Goal: Transaction & Acquisition: Obtain resource

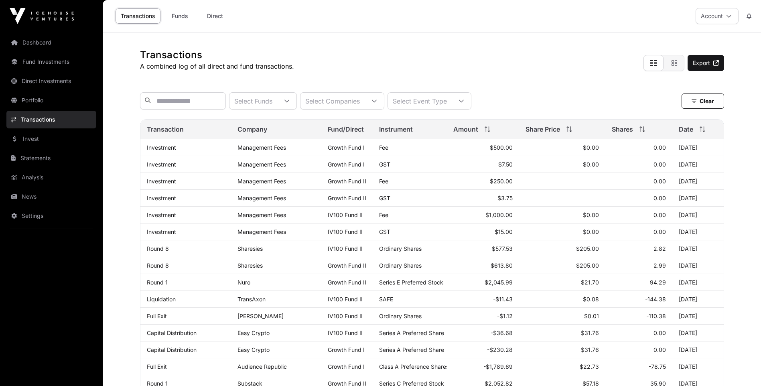
click at [41, 95] on link "Portfolio" at bounding box center [51, 100] width 90 height 18
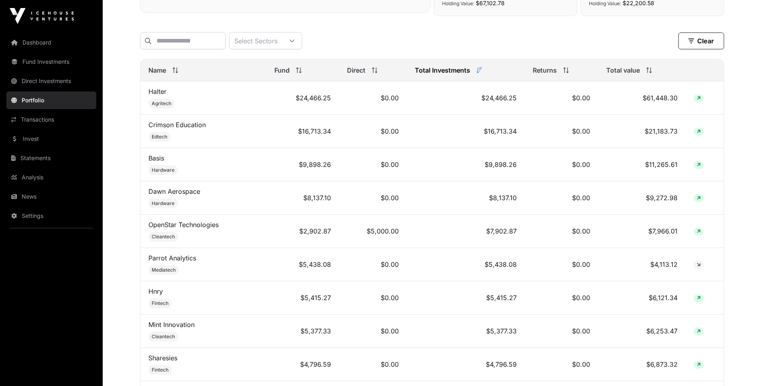
scroll to position [272, 0]
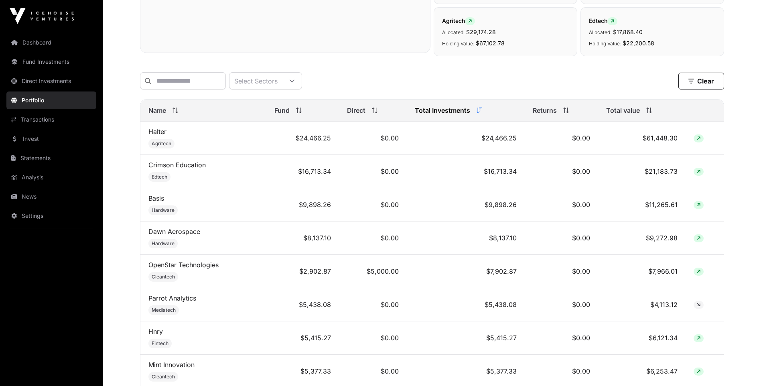
click at [175, 109] on icon at bounding box center [173, 108] width 2 height 2
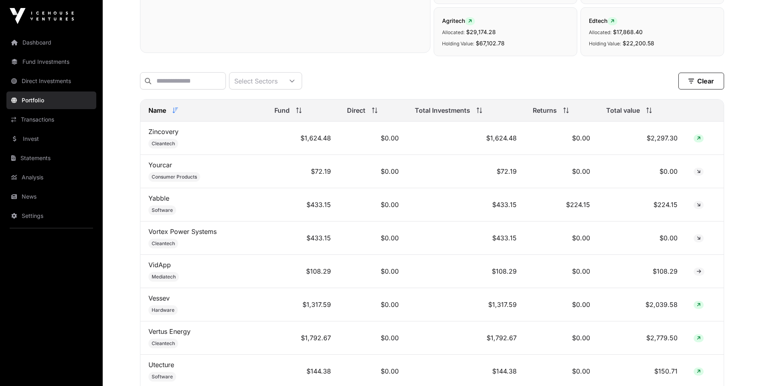
click at [174, 113] on icon at bounding box center [175, 110] width 6 height 6
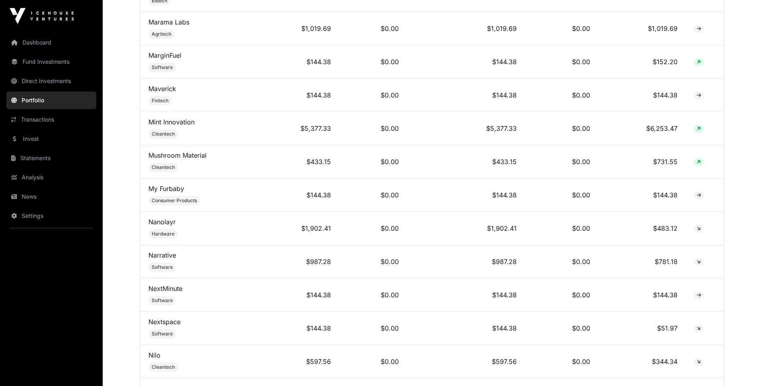
scroll to position [2494, 0]
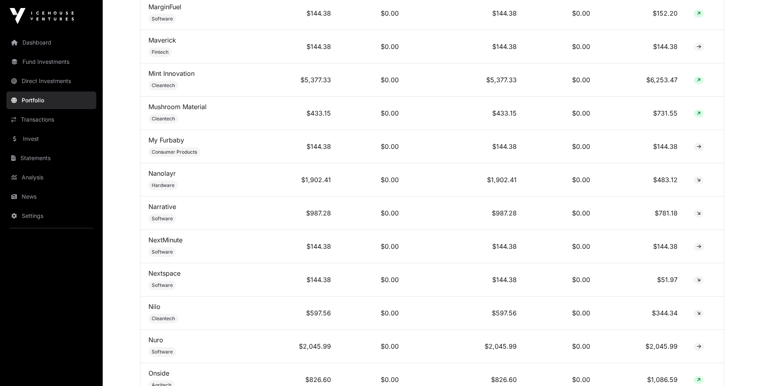
click at [166, 177] on link "Nanolayr" at bounding box center [161, 173] width 27 height 8
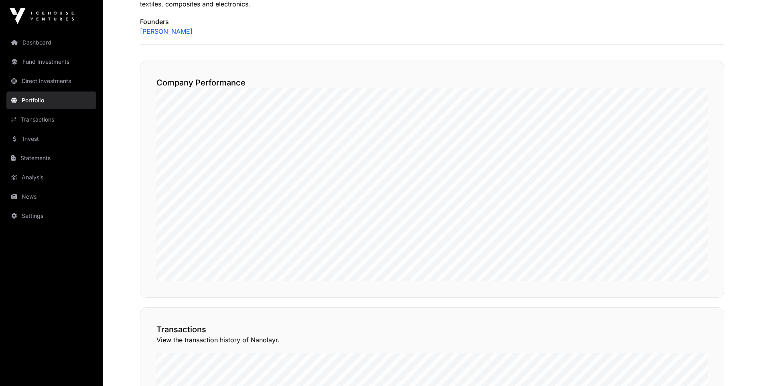
scroll to position [160, 0]
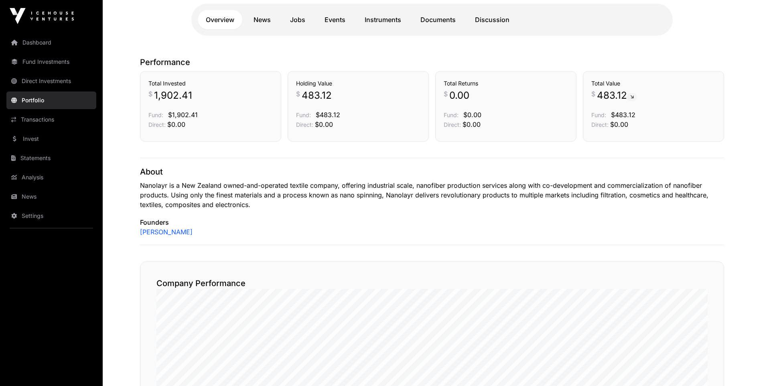
click at [446, 19] on link "Documents" at bounding box center [437, 19] width 51 height 19
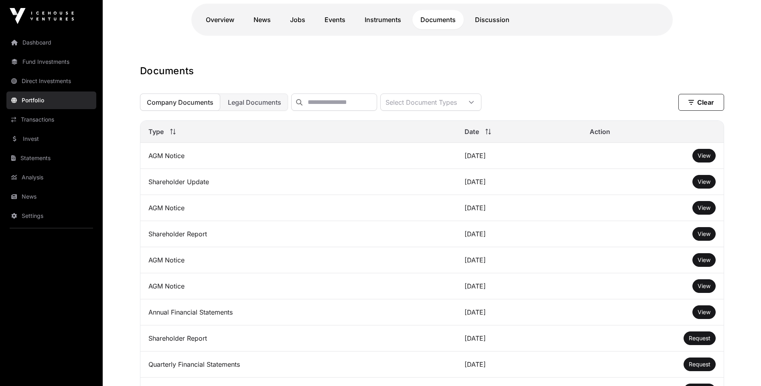
click at [702, 184] on span "View" at bounding box center [703, 181] width 13 height 7
click at [706, 237] on span "View" at bounding box center [703, 233] width 13 height 7
click at [704, 158] on span "View" at bounding box center [703, 155] width 13 height 7
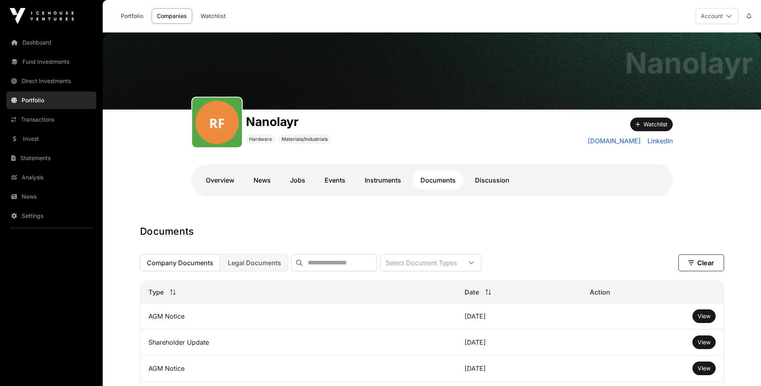
click at [24, 97] on link "Portfolio" at bounding box center [51, 100] width 90 height 18
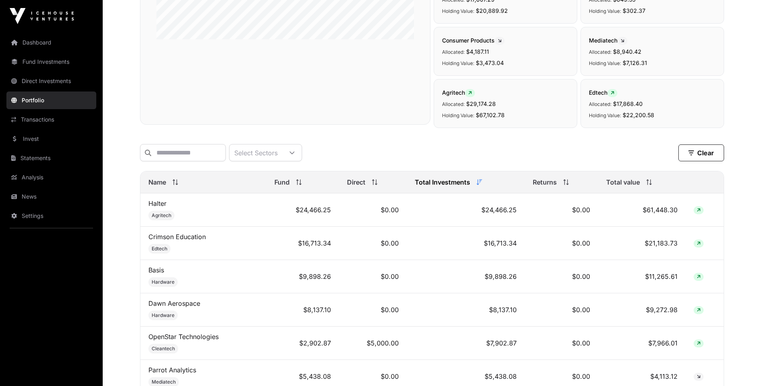
scroll to position [241, 0]
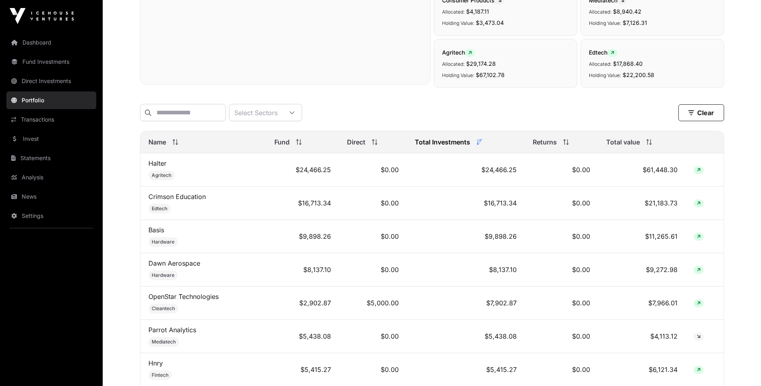
click at [164, 266] on link "Dawn Aerospace" at bounding box center [174, 263] width 52 height 8
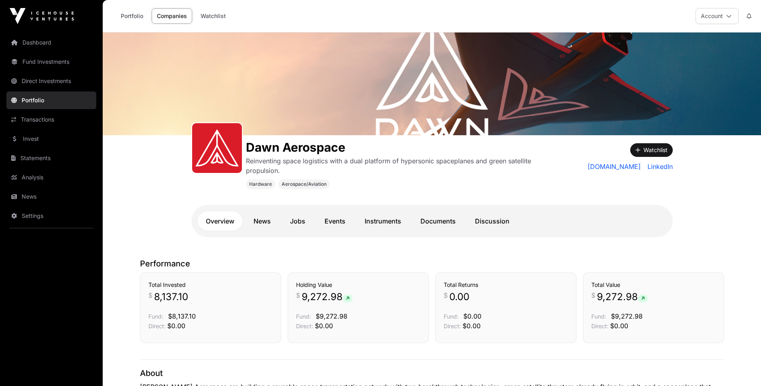
click at [430, 222] on link "Documents" at bounding box center [437, 220] width 51 height 19
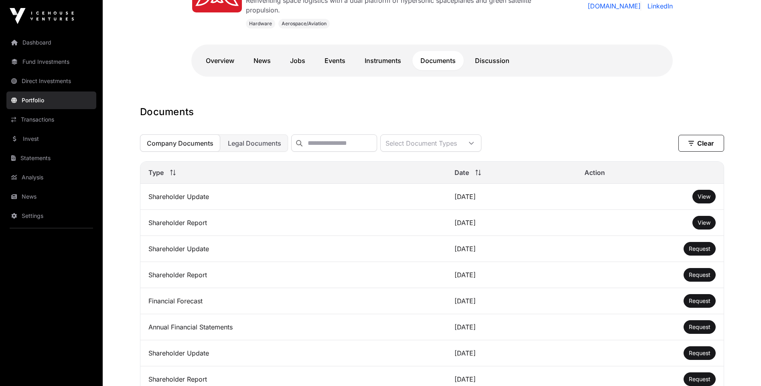
scroll to position [241, 0]
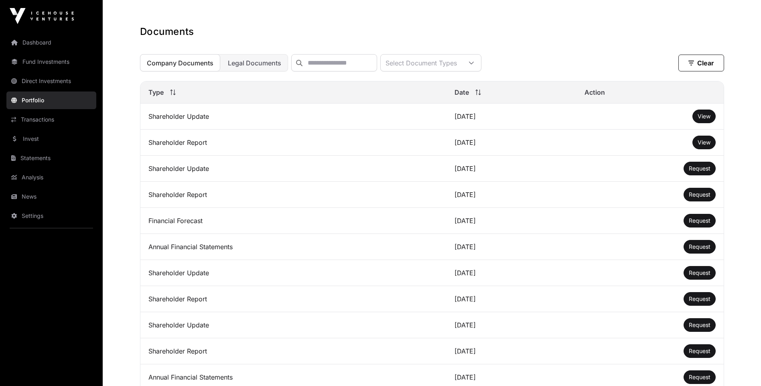
click at [38, 156] on link "Statements" at bounding box center [51, 158] width 90 height 18
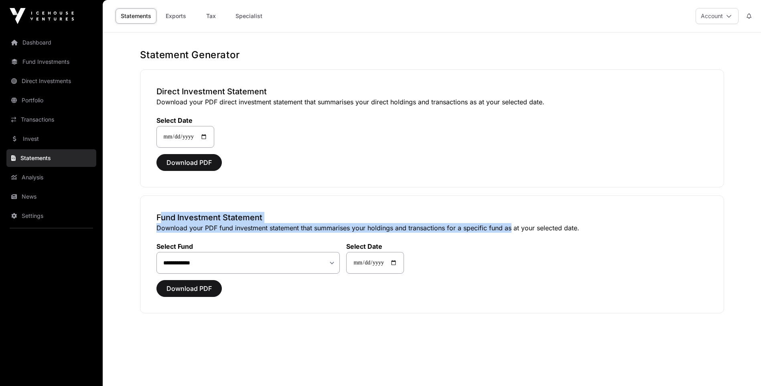
drag, startPoint x: 147, startPoint y: 219, endPoint x: 507, endPoint y: 229, distance: 359.5
click at [507, 229] on div "**********" at bounding box center [432, 254] width 584 height 118
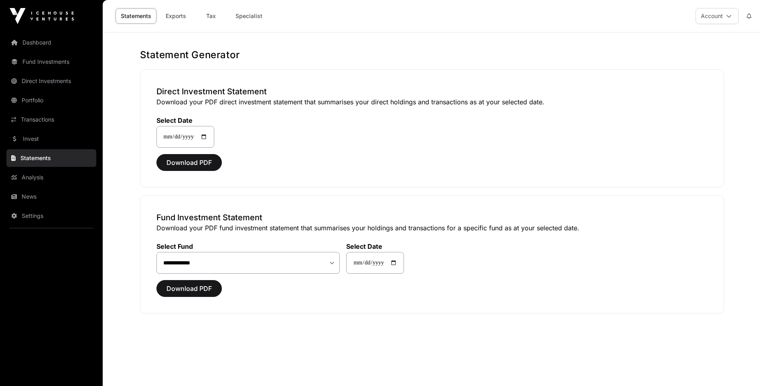
drag, startPoint x: 507, startPoint y: 229, endPoint x: 542, endPoint y: 267, distance: 52.2
click at [542, 267] on div "**********" at bounding box center [431, 253] width 551 height 41
click at [210, 263] on select "**********" at bounding box center [248, 263] width 184 height 22
select select "**"
click at [156, 252] on select "**********" at bounding box center [248, 263] width 184 height 22
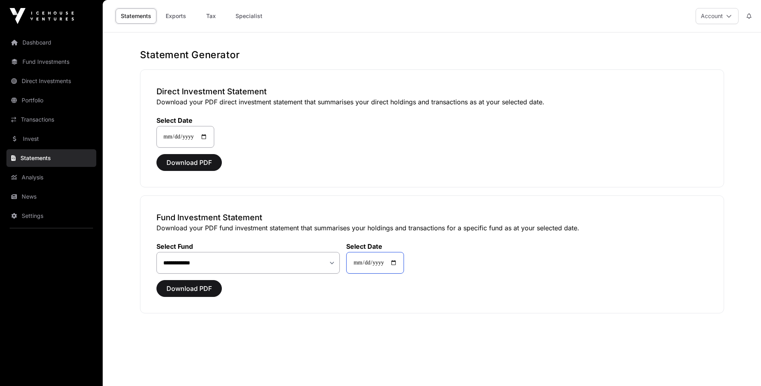
click at [398, 259] on input "**********" at bounding box center [375, 263] width 58 height 22
type input "**********"
click at [185, 288] on span "Download PDF" at bounding box center [188, 289] width 45 height 10
click at [483, 158] on div "Download PDF" at bounding box center [431, 162] width 551 height 17
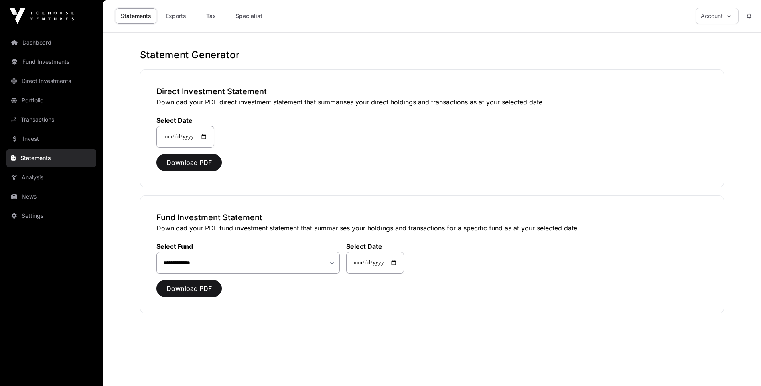
click at [470, 195] on div "**********" at bounding box center [432, 186] width 616 height 274
click at [618, 336] on main "**********" at bounding box center [432, 225] width 658 height 386
click at [41, 98] on link "Portfolio" at bounding box center [51, 100] width 90 height 18
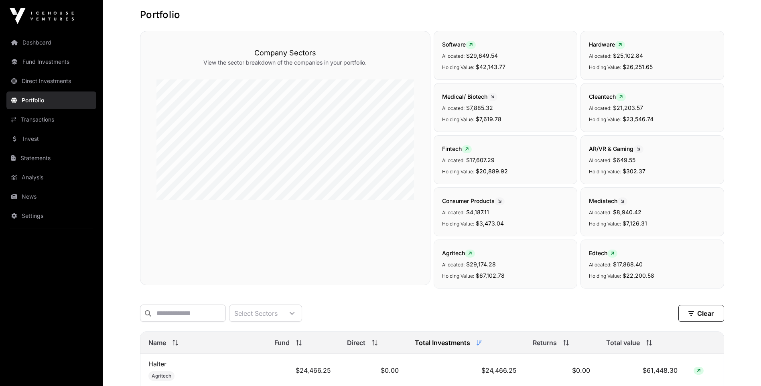
scroll to position [281, 0]
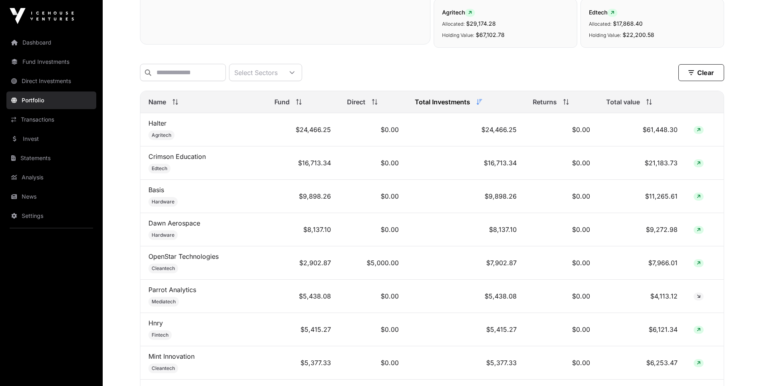
click at [154, 126] on link "Halter" at bounding box center [157, 123] width 18 height 8
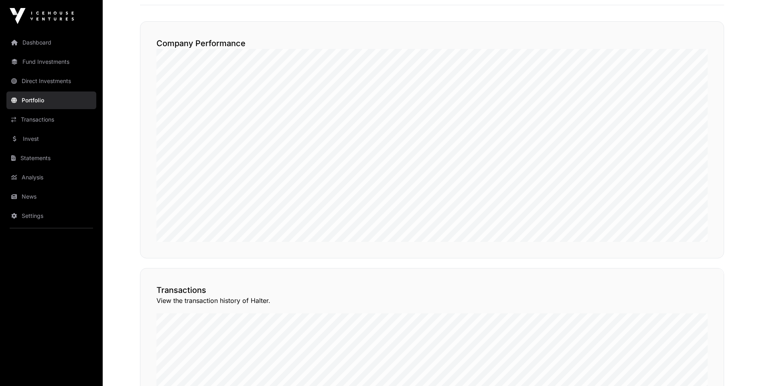
scroll to position [658, 0]
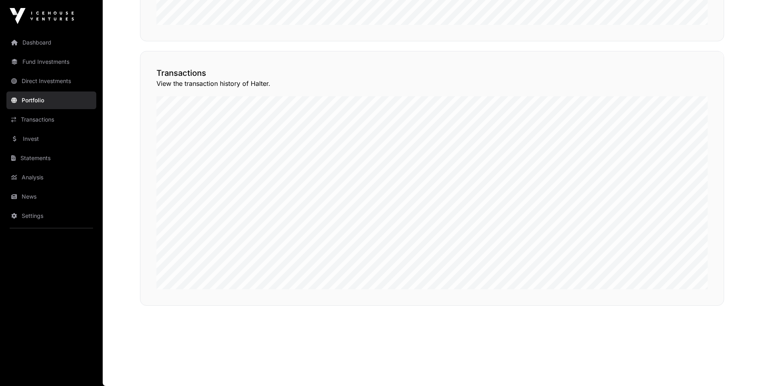
click at [691, 44] on button "View Transactions" at bounding box center [688, 37] width 66 height 14
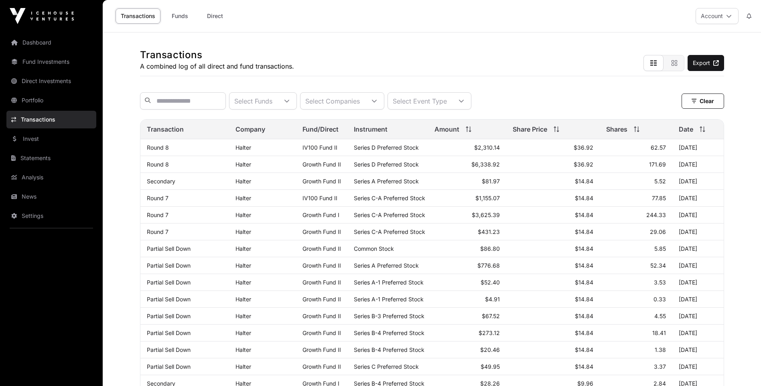
click at [43, 65] on link "Fund Investments" at bounding box center [51, 62] width 90 height 18
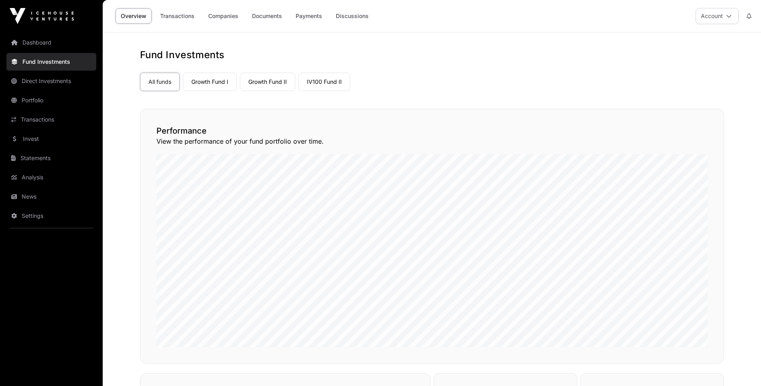
click at [26, 100] on link "Portfolio" at bounding box center [51, 100] width 90 height 18
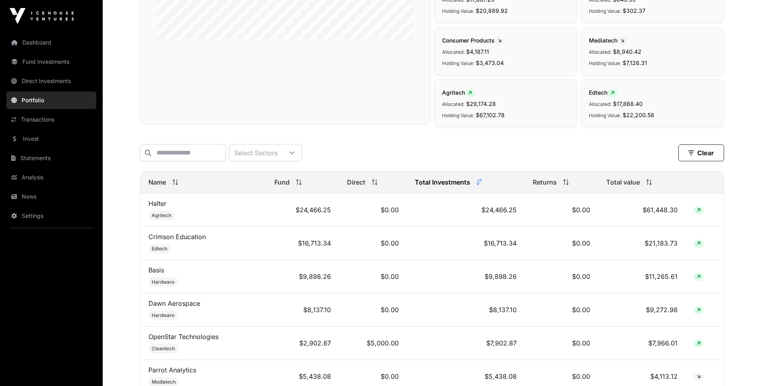
scroll to position [241, 0]
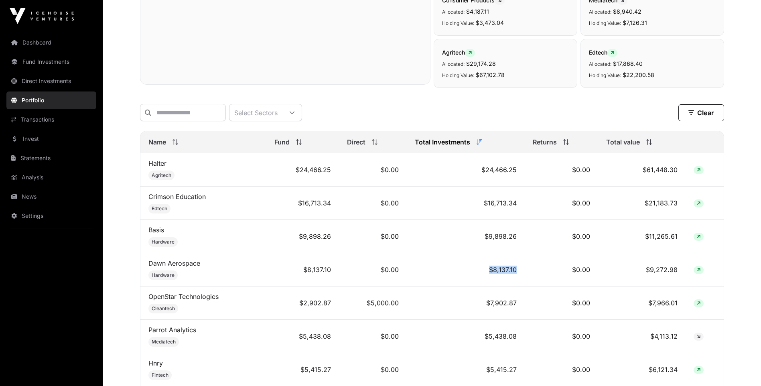
drag, startPoint x: 482, startPoint y: 276, endPoint x: 527, endPoint y: 280, distance: 45.5
click at [527, 280] on tr "[PERSON_NAME] Aerospace Hardware $8,137.10 $0.00 $8,137.10 $0.00 $9,272.98" at bounding box center [431, 269] width 583 height 33
drag, startPoint x: 527, startPoint y: 280, endPoint x: 519, endPoint y: 315, distance: 35.9
click at [519, 315] on td "$7,902.87" at bounding box center [466, 302] width 118 height 33
drag, startPoint x: 519, startPoint y: 315, endPoint x: 532, endPoint y: 346, distance: 33.8
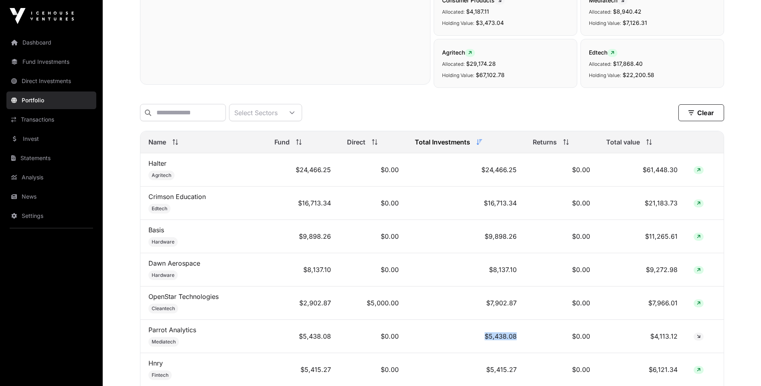
click at [532, 346] on tr "Parrot Analytics Mediatech $5,438.08 $0.00 $5,438.08 $0.00 $4,113.12" at bounding box center [431, 336] width 583 height 33
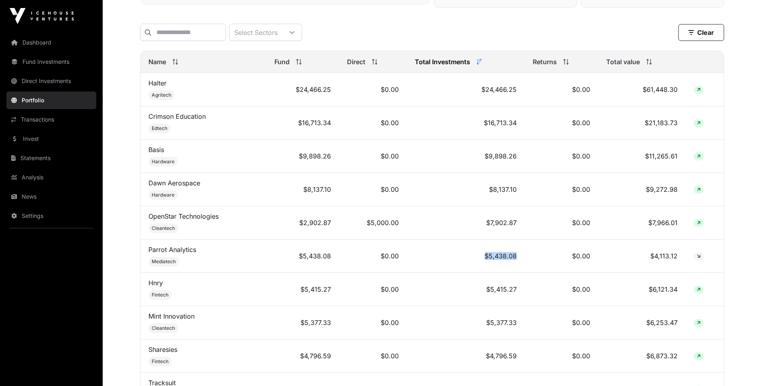
scroll to position [361, 0]
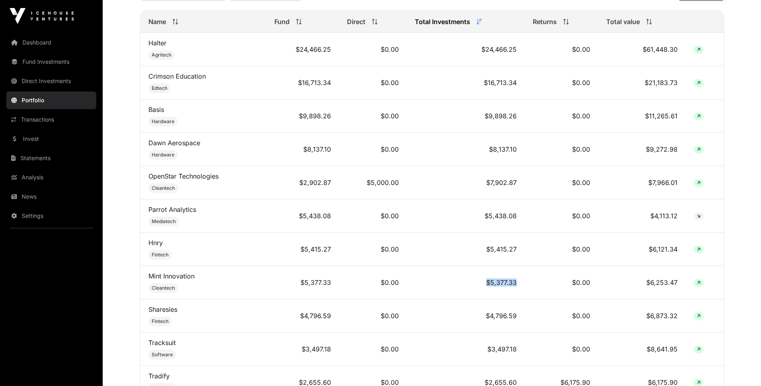
drag, startPoint x: 475, startPoint y: 288, endPoint x: 533, endPoint y: 291, distance: 57.8
click at [533, 291] on tr "Mint Innovation Cleantech $5,377.33 $0.00 $5,377.33 $0.00 $6,253.47" at bounding box center [431, 282] width 583 height 33
drag, startPoint x: 533, startPoint y: 291, endPoint x: 522, endPoint y: 255, distance: 37.4
click at [522, 255] on td "$5,415.27" at bounding box center [466, 249] width 118 height 33
drag, startPoint x: 522, startPoint y: 255, endPoint x: 540, endPoint y: 221, distance: 38.9
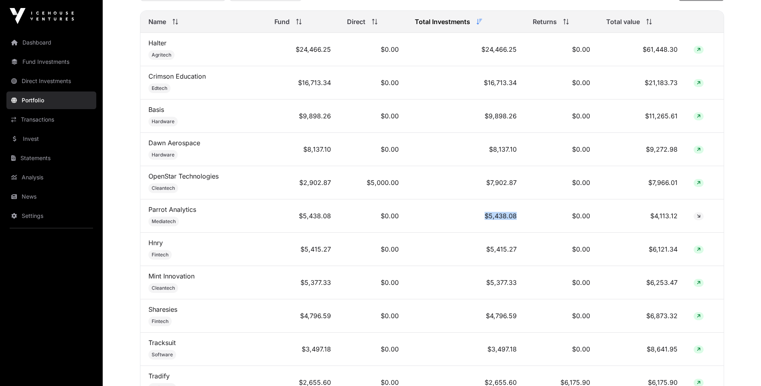
click at [540, 221] on tr "Parrot Analytics Mediatech $5,438.08 $0.00 $5,438.08 $0.00 $4,113.12" at bounding box center [431, 215] width 583 height 33
drag, startPoint x: 481, startPoint y: 328, endPoint x: 524, endPoint y: 327, distance: 42.9
click at [524, 327] on tr "Sharesies Fintech $4,796.59 $0.00 $4,796.59 $0.00 $6,873.32" at bounding box center [431, 315] width 583 height 33
drag, startPoint x: 524, startPoint y: 327, endPoint x: 521, endPoint y: 356, distance: 28.7
click at [521, 356] on td "$3,497.18" at bounding box center [466, 348] width 118 height 33
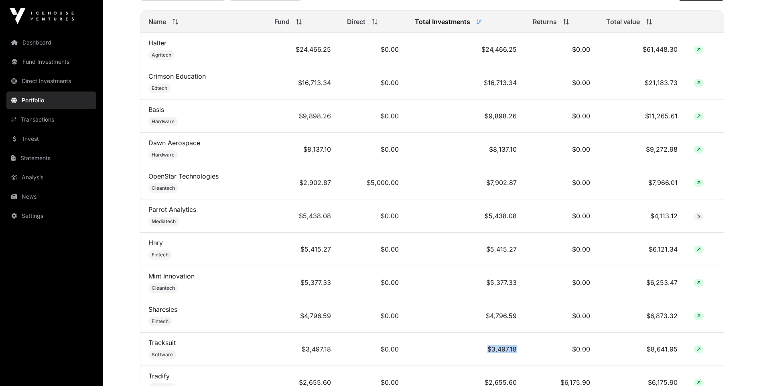
scroll to position [561, 0]
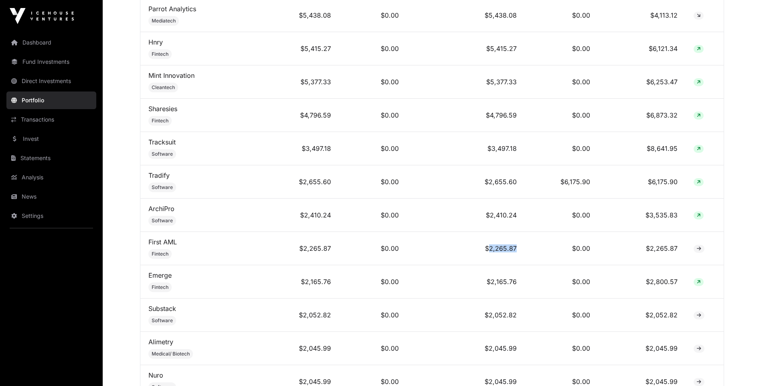
drag, startPoint x: 519, startPoint y: 255, endPoint x: 529, endPoint y: 256, distance: 10.1
click at [529, 256] on tr "First AML Fintech $2,265.87 $0.00 $2,265.87 $0.00 $2,265.87" at bounding box center [431, 248] width 583 height 33
click at [474, 296] on td "$2,165.76" at bounding box center [466, 281] width 118 height 33
drag, startPoint x: 484, startPoint y: 288, endPoint x: 533, endPoint y: 292, distance: 49.1
click at [533, 292] on tr "Emerge Fintech $2,165.76 $0.00 $2,165.76 $0.00 $2,800.57" at bounding box center [431, 281] width 583 height 33
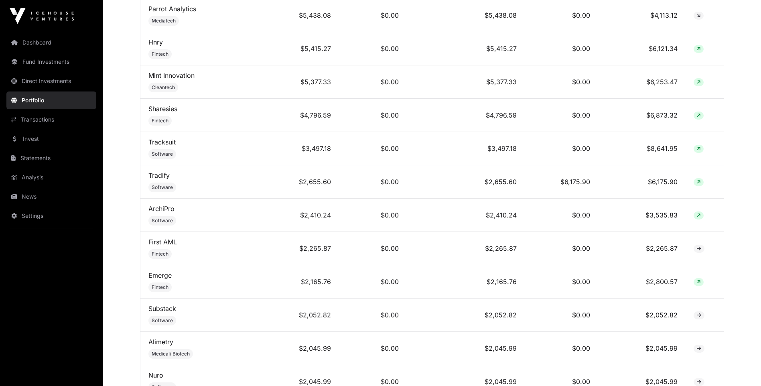
drag, startPoint x: 533, startPoint y: 292, endPoint x: 486, endPoint y: 330, distance: 60.4
click at [486, 330] on td "$2,052.82" at bounding box center [466, 314] width 118 height 33
drag, startPoint x: 512, startPoint y: 322, endPoint x: 537, endPoint y: 326, distance: 24.8
click at [537, 326] on tr "Substack Software $2,052.82 $0.00 $2,052.82 $0.00 $2,052.82" at bounding box center [431, 314] width 583 height 33
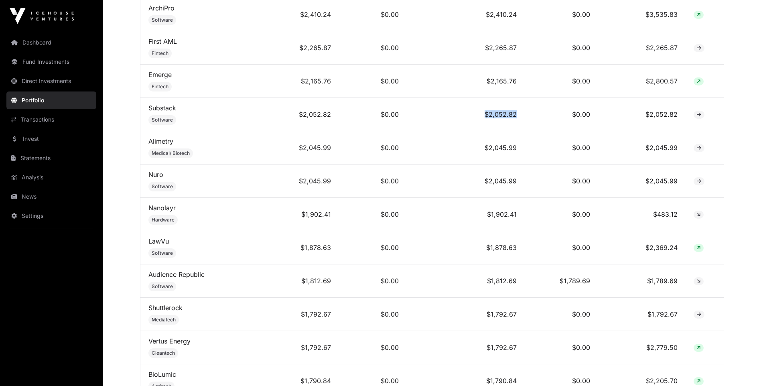
scroll to position [882, 0]
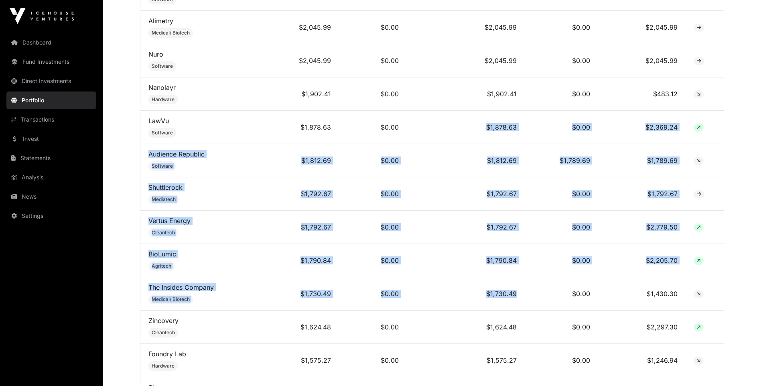
drag, startPoint x: 518, startPoint y: 307, endPoint x: 477, endPoint y: 122, distance: 188.9
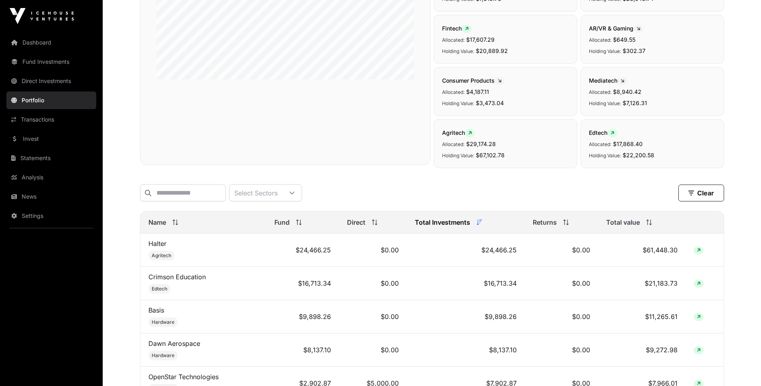
scroll to position [120, 0]
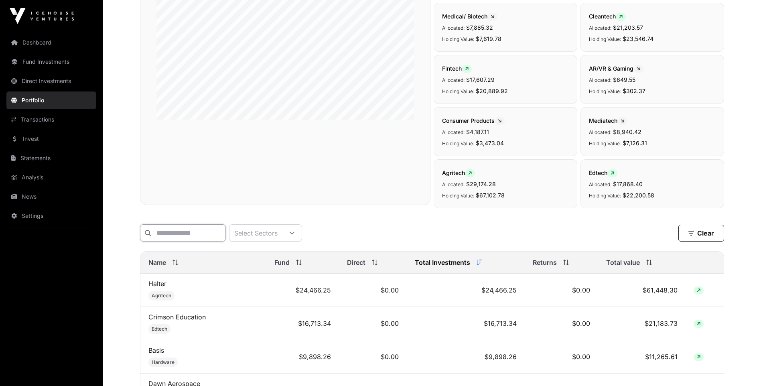
click at [196, 230] on input "text" at bounding box center [183, 232] width 86 height 17
click at [26, 173] on link "Analysis" at bounding box center [51, 177] width 90 height 18
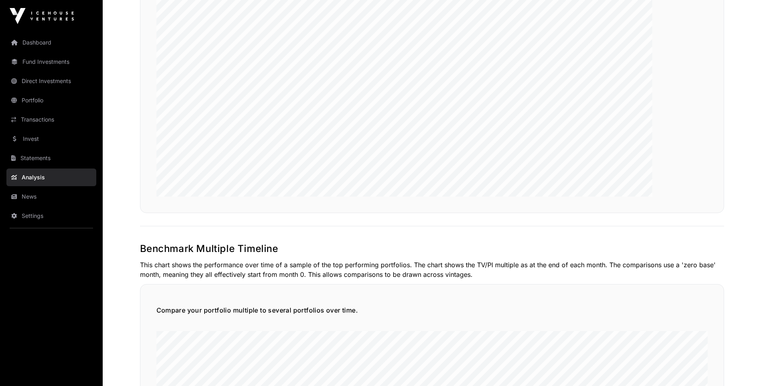
scroll to position [1404, 0]
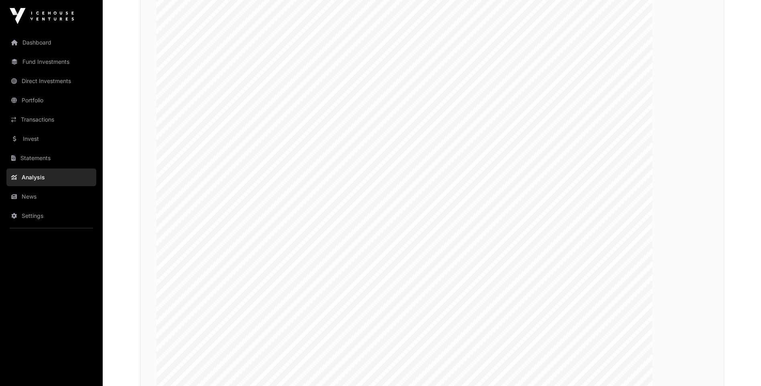
click at [41, 138] on link "Invest" at bounding box center [51, 139] width 90 height 18
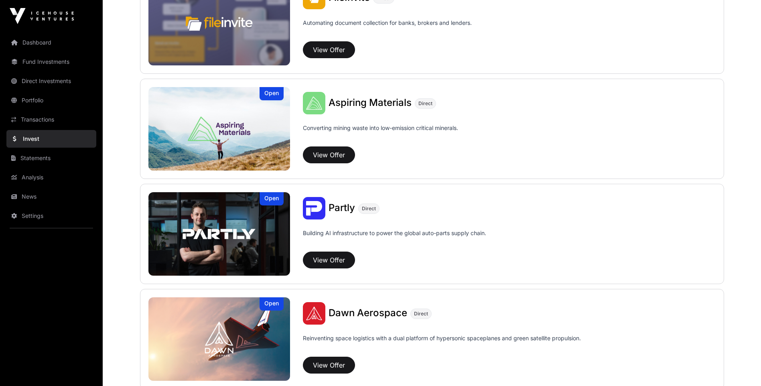
scroll to position [510, 0]
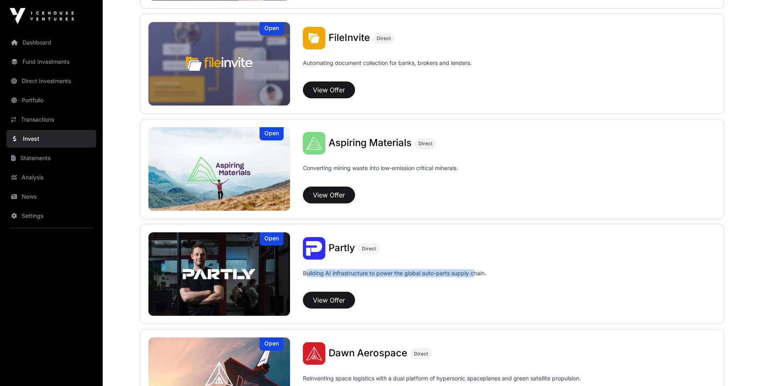
drag, startPoint x: 308, startPoint y: 271, endPoint x: 474, endPoint y: 280, distance: 167.1
click at [474, 280] on p "Building AI infrastructure to power the global auto-parts supply chain." at bounding box center [394, 278] width 183 height 19
drag, startPoint x: 474, startPoint y: 280, endPoint x: 435, endPoint y: 280, distance: 39.7
click at [435, 280] on p "Building AI infrastructure to power the global auto-parts supply chain." at bounding box center [394, 278] width 183 height 19
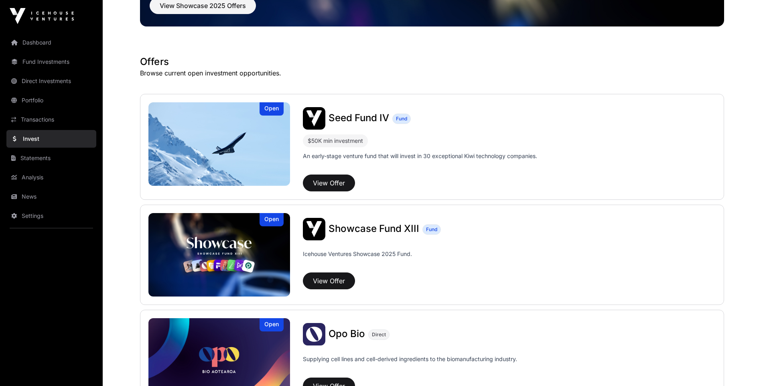
scroll to position [0, 0]
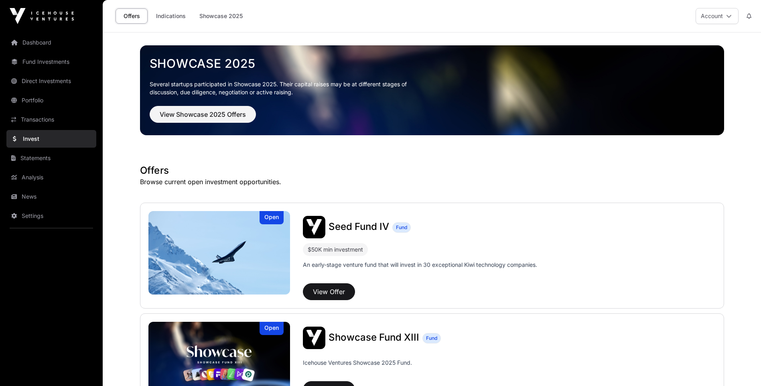
click at [41, 156] on link "Statements" at bounding box center [51, 158] width 90 height 18
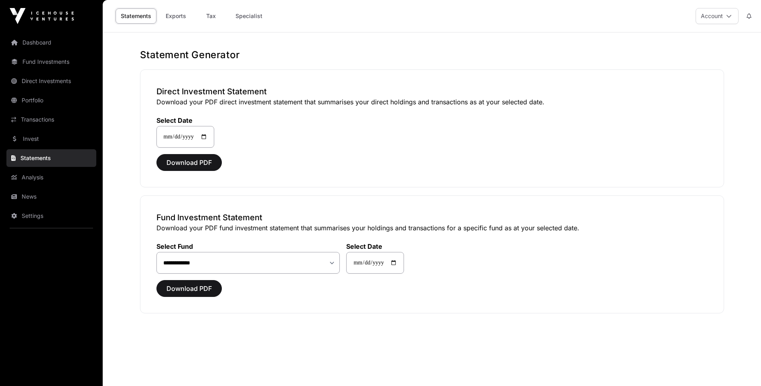
click at [178, 15] on link "Exports" at bounding box center [176, 15] width 32 height 15
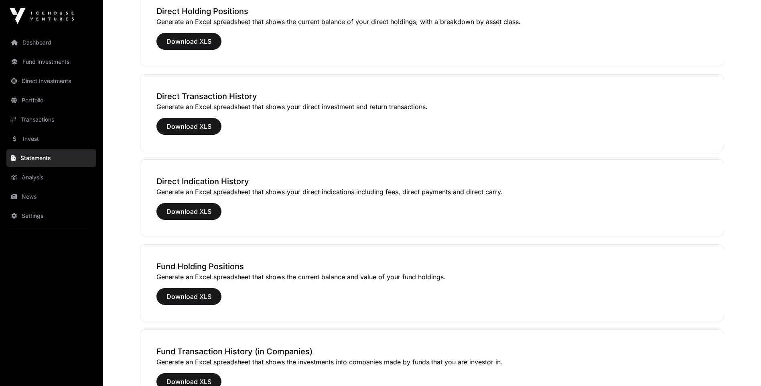
scroll to position [120, 0]
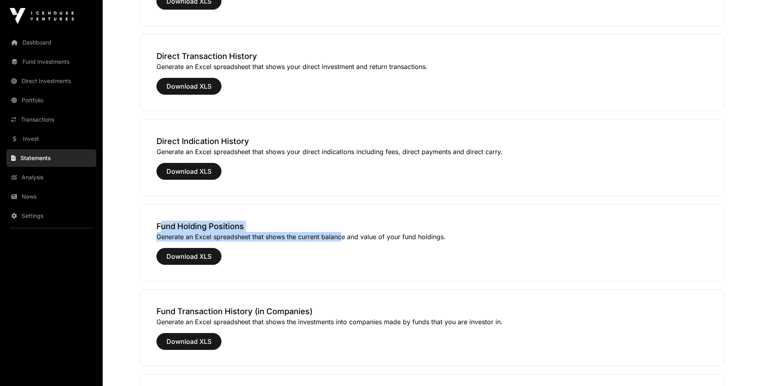
drag, startPoint x: 154, startPoint y: 224, endPoint x: 342, endPoint y: 236, distance: 187.7
click at [342, 236] on div "Fund Holding Positions Generate an Excel spreadsheet that shows the current bal…" at bounding box center [432, 242] width 584 height 77
click at [317, 266] on div "Fund Holding Positions Generate an Excel spreadsheet that shows the current bal…" at bounding box center [432, 242] width 584 height 77
click at [184, 255] on span "Download XLS" at bounding box center [188, 256] width 45 height 10
click at [185, 253] on span "Download XLS" at bounding box center [188, 256] width 45 height 10
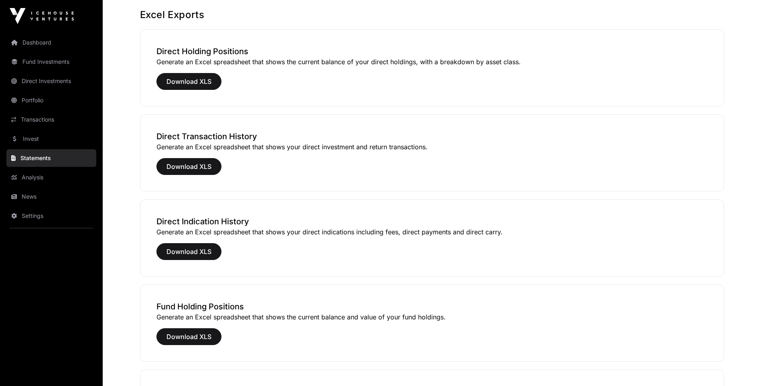
scroll to position [0, 0]
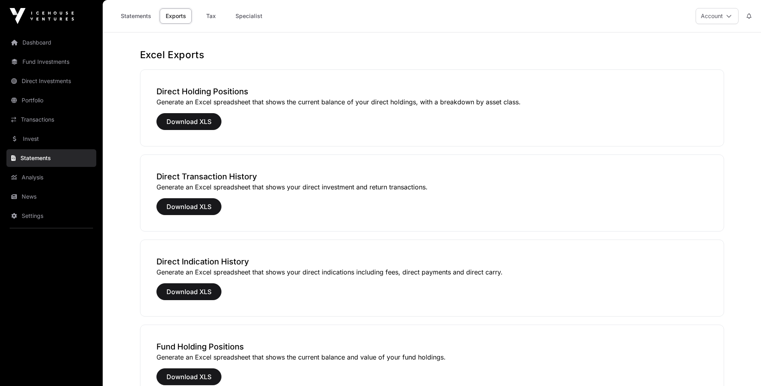
click at [211, 16] on link "Tax" at bounding box center [211, 15] width 32 height 15
select select
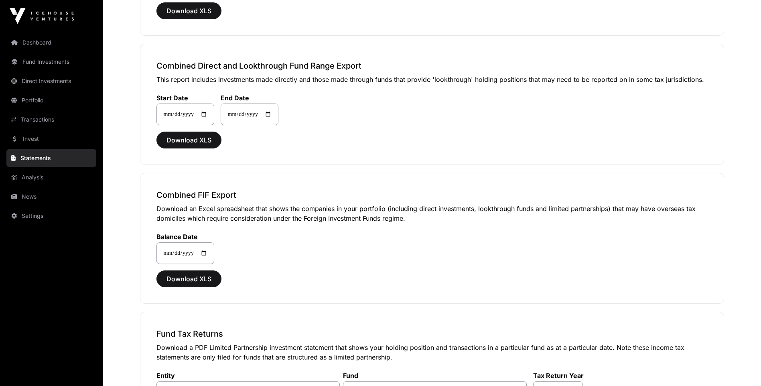
scroll to position [481, 0]
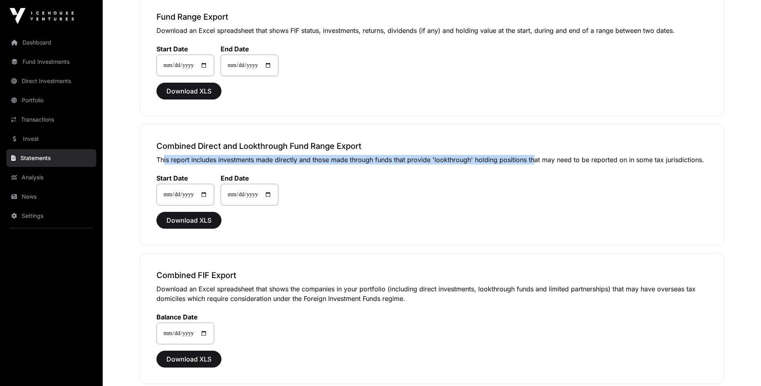
drag, startPoint x: 159, startPoint y: 159, endPoint x: 528, endPoint y: 154, distance: 369.4
click at [528, 154] on div "**********" at bounding box center [432, 184] width 584 height 121
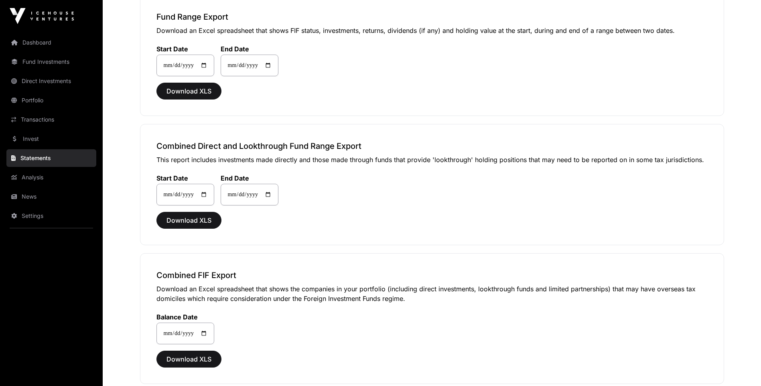
drag, startPoint x: 528, startPoint y: 154, endPoint x: 471, endPoint y: 210, distance: 80.5
click at [471, 210] on div "**********" at bounding box center [432, 184] width 584 height 121
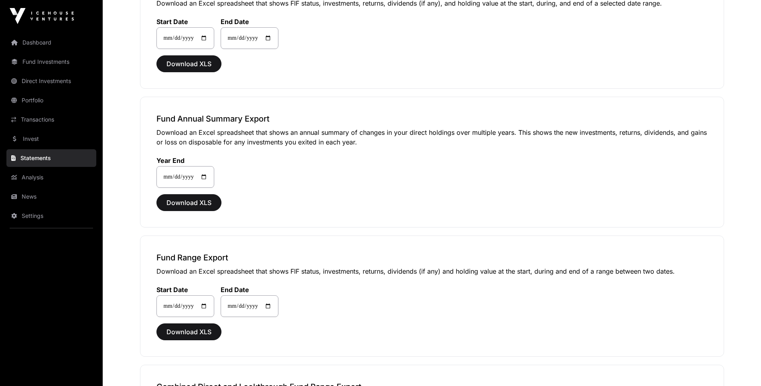
scroll to position [0, 0]
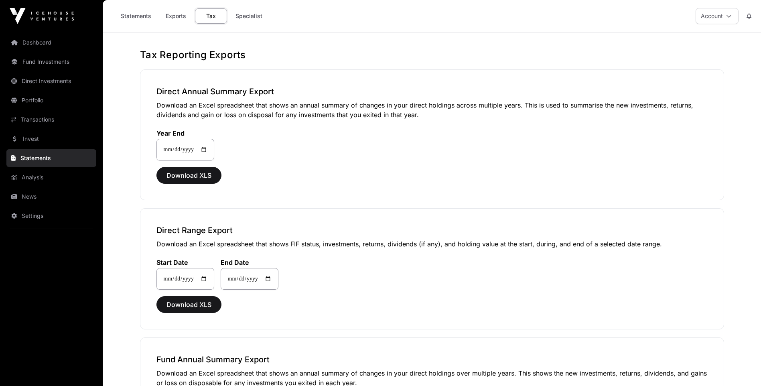
click at [249, 15] on link "Specialist" at bounding box center [248, 15] width 37 height 15
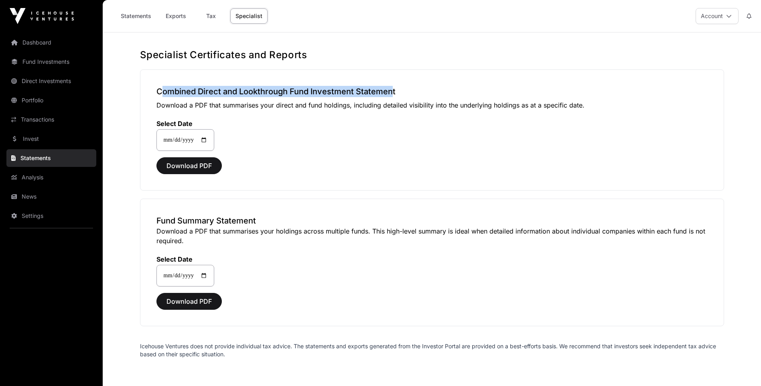
drag, startPoint x: 157, startPoint y: 90, endPoint x: 388, endPoint y: 95, distance: 231.1
click at [388, 95] on h3 "Combined Direct and Lookthrough Fund Investment Statement" at bounding box center [431, 91] width 551 height 11
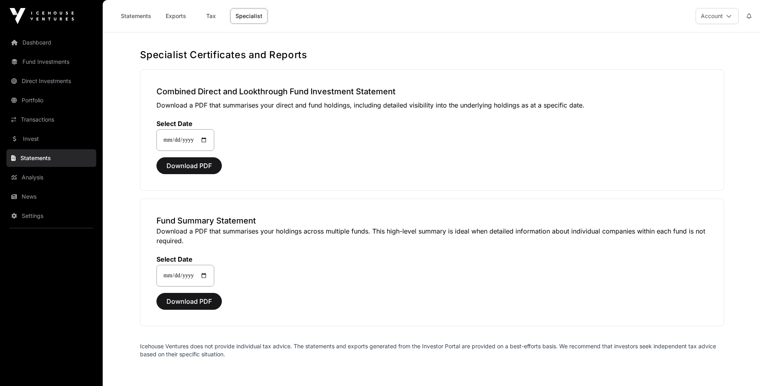
click at [166, 99] on div "**********" at bounding box center [432, 129] width 584 height 121
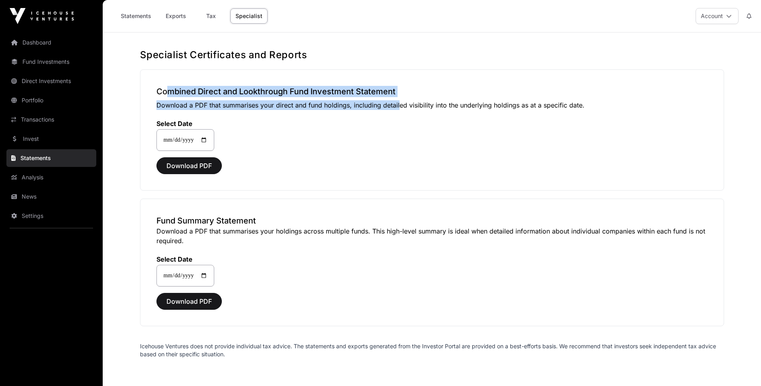
drag, startPoint x: 160, startPoint y: 89, endPoint x: 396, endPoint y: 104, distance: 237.1
click at [396, 104] on div "**********" at bounding box center [432, 129] width 584 height 121
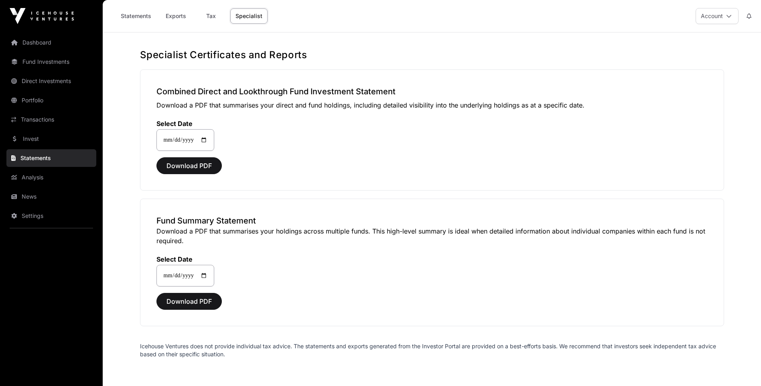
click at [399, 105] on p "Download a PDF that summarises your direct and fund holdings, including detaile…" at bounding box center [431, 105] width 551 height 10
click at [213, 12] on link "Tax" at bounding box center [211, 15] width 32 height 15
select select
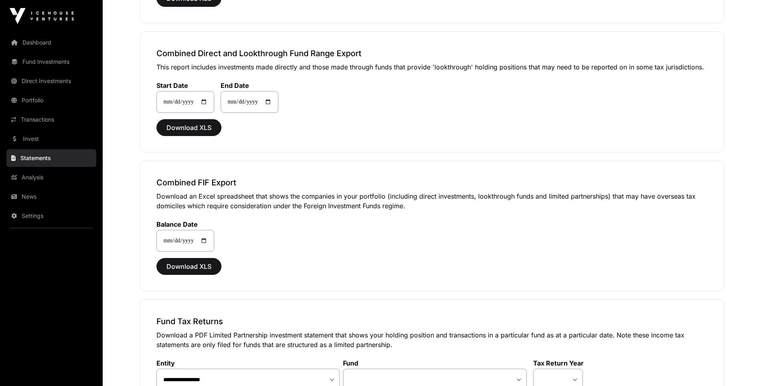
scroll to position [654, 0]
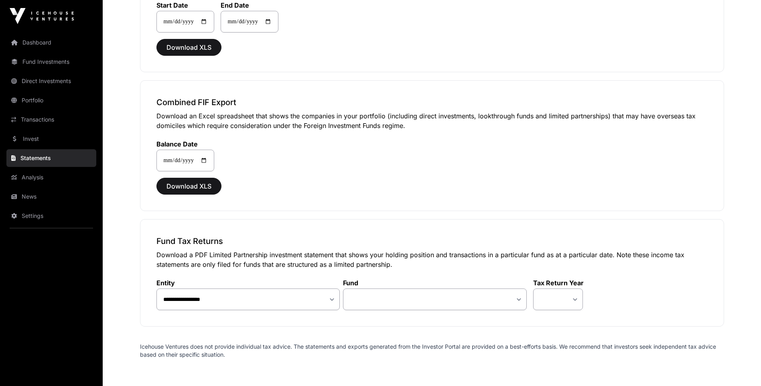
drag, startPoint x: 160, startPoint y: 257, endPoint x: 407, endPoint y: 266, distance: 246.8
click at [407, 266] on p "Download a PDF Limited Partnership investment statement that shows your holding…" at bounding box center [431, 259] width 551 height 19
click at [405, 265] on p "Download a PDF Limited Partnership investment statement that shows your holding…" at bounding box center [431, 259] width 551 height 19
drag, startPoint x: 381, startPoint y: 264, endPoint x: 155, endPoint y: 249, distance: 226.3
click at [155, 249] on div "**********" at bounding box center [432, 272] width 584 height 107
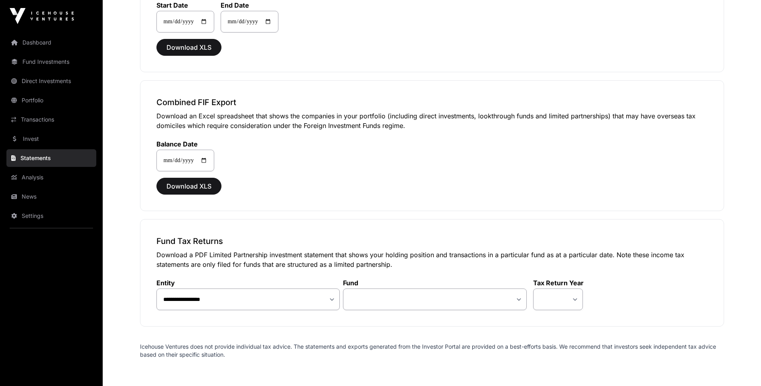
drag, startPoint x: 155, startPoint y: 111, endPoint x: 434, endPoint y: 129, distance: 279.3
click at [434, 129] on div "**********" at bounding box center [432, 145] width 584 height 131
click at [480, 296] on select "**********" at bounding box center [435, 299] width 184 height 22
click at [345, 154] on div "**********" at bounding box center [431, 150] width 551 height 41
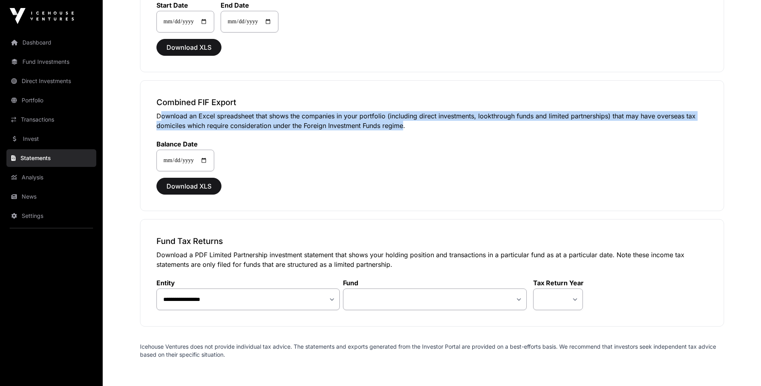
drag, startPoint x: 156, startPoint y: 117, endPoint x: 399, endPoint y: 127, distance: 242.9
click at [399, 127] on p "Download an Excel spreadsheet that shows the companies in your portfolio (inclu…" at bounding box center [431, 120] width 551 height 19
drag, startPoint x: 399, startPoint y: 127, endPoint x: 145, endPoint y: 113, distance: 253.8
click at [145, 113] on div "**********" at bounding box center [432, 145] width 584 height 131
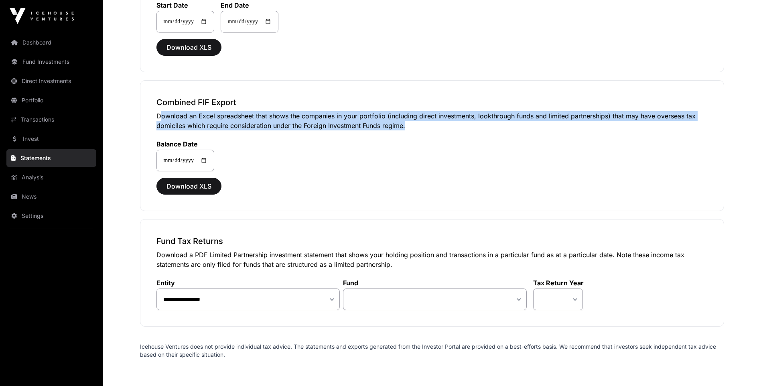
drag, startPoint x: 145, startPoint y: 113, endPoint x: 152, endPoint y: 115, distance: 7.1
click at [152, 115] on div "**********" at bounding box center [432, 145] width 584 height 131
drag, startPoint x: 152, startPoint y: 115, endPoint x: 404, endPoint y: 126, distance: 252.5
click at [404, 126] on div "**********" at bounding box center [432, 145] width 584 height 131
click at [404, 126] on p "Download an Excel spreadsheet that shows the companies in your portfolio (inclu…" at bounding box center [431, 120] width 551 height 19
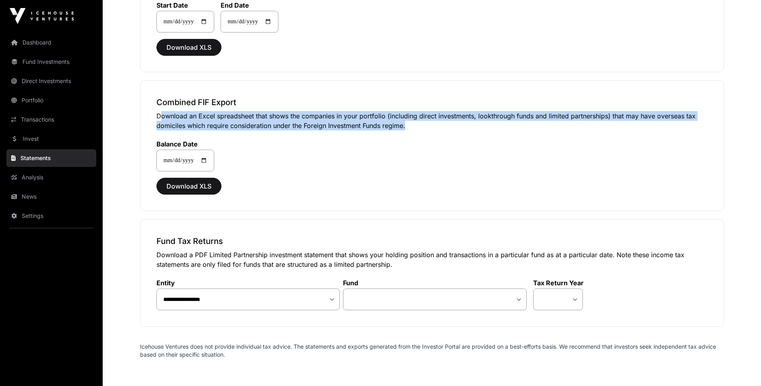
drag, startPoint x: 404, startPoint y: 126, endPoint x: 144, endPoint y: 114, distance: 260.6
click at [144, 114] on div "**********" at bounding box center [432, 145] width 584 height 131
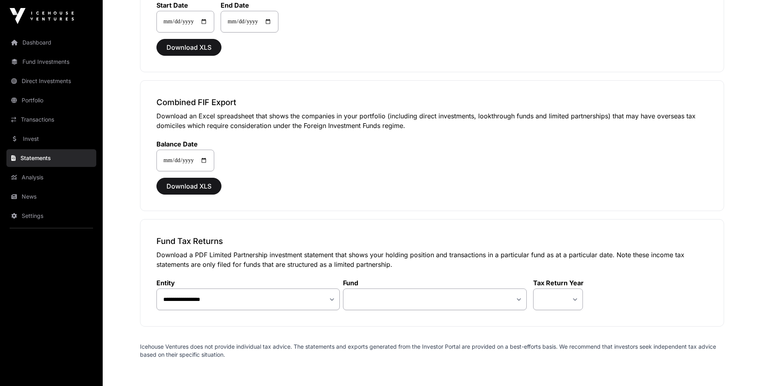
click at [330, 149] on div "**********" at bounding box center [431, 150] width 551 height 41
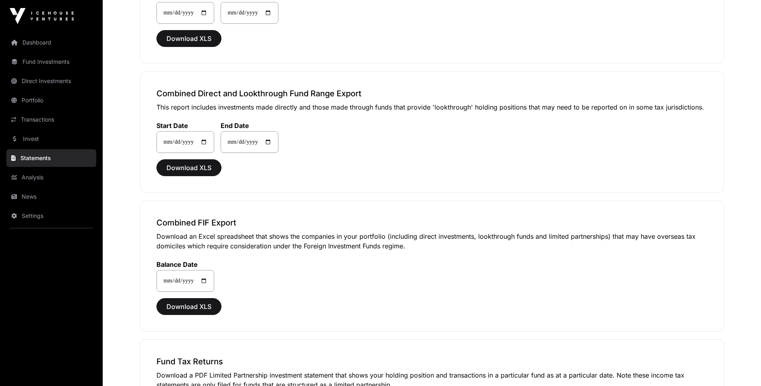
scroll to position [454, 0]
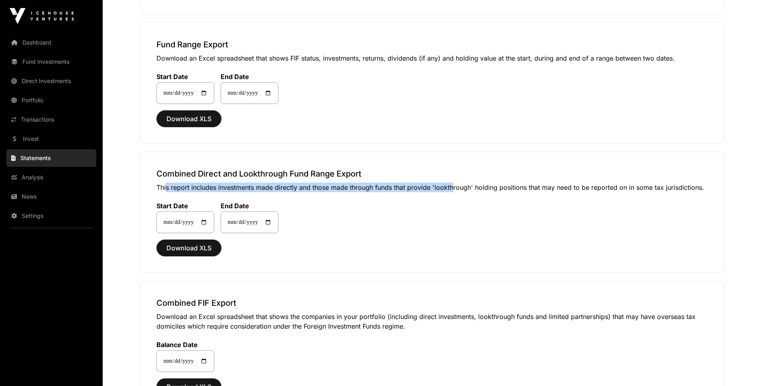
drag, startPoint x: 164, startPoint y: 180, endPoint x: 451, endPoint y: 180, distance: 286.8
click at [451, 180] on div "**********" at bounding box center [432, 212] width 584 height 121
drag, startPoint x: 451, startPoint y: 180, endPoint x: 442, endPoint y: 182, distance: 9.4
click at [451, 180] on div "**********" at bounding box center [432, 212] width 584 height 121
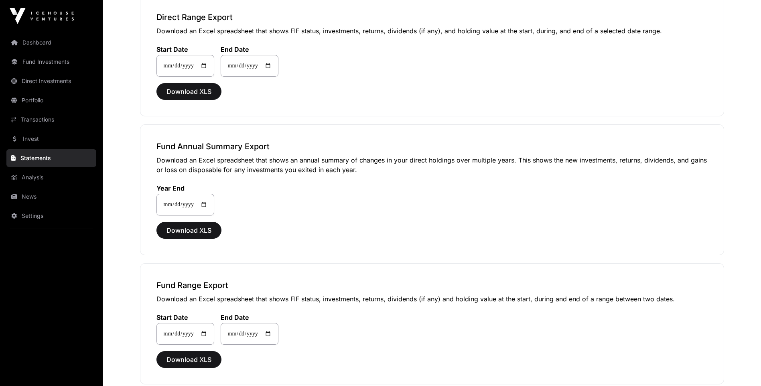
scroll to position [173, 0]
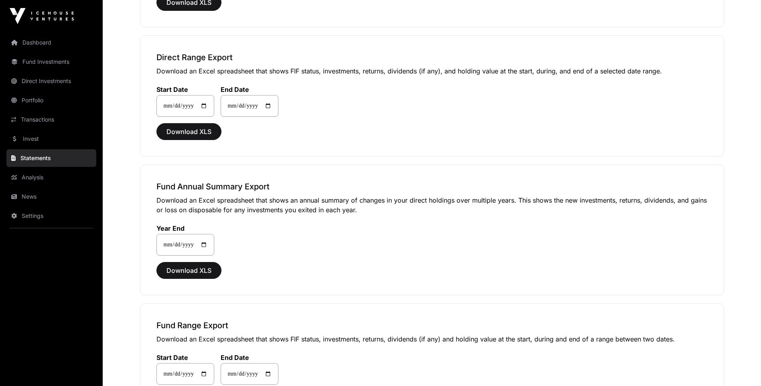
drag, startPoint x: 158, startPoint y: 198, endPoint x: 359, endPoint y: 209, distance: 200.5
click at [359, 209] on p "Download an Excel spreadsheet that shows an annual summary of changes in your d…" at bounding box center [431, 204] width 551 height 19
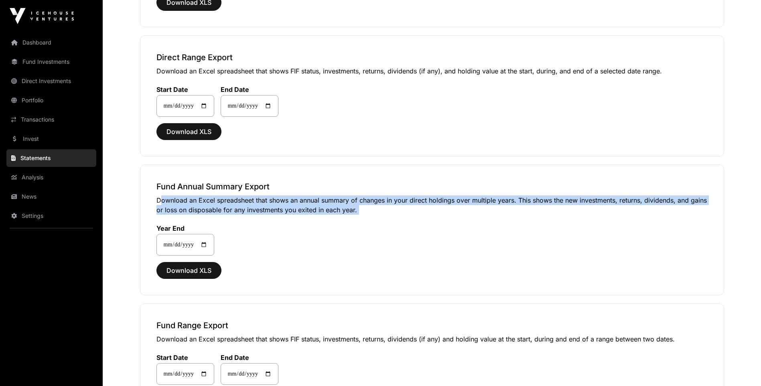
drag, startPoint x: 359, startPoint y: 209, endPoint x: 140, endPoint y: 203, distance: 218.3
click at [140, 203] on div "**********" at bounding box center [432, 229] width 584 height 131
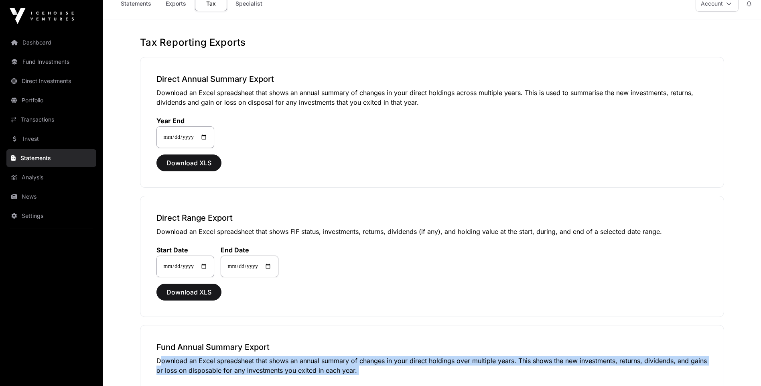
scroll to position [0, 0]
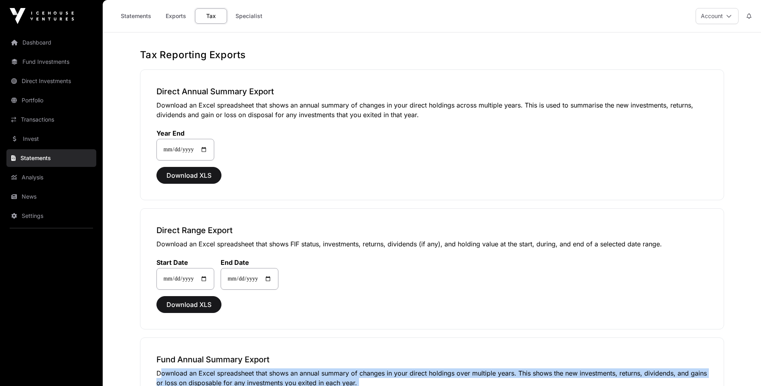
click at [172, 15] on link "Exports" at bounding box center [176, 15] width 32 height 15
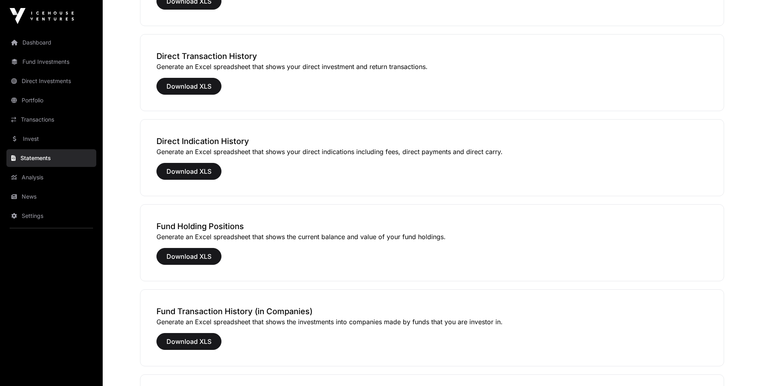
scroll to position [160, 0]
